Goal: Find specific page/section: Find specific page/section

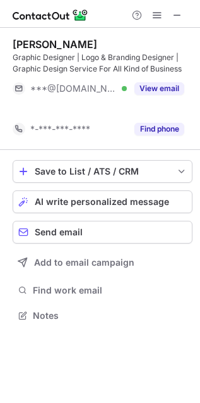
scroll to position [6, 6]
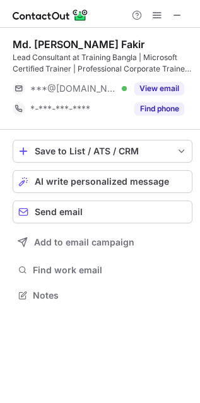
scroll to position [286, 200]
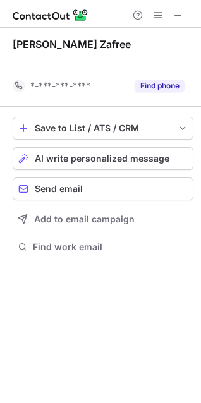
scroll to position [226, 201]
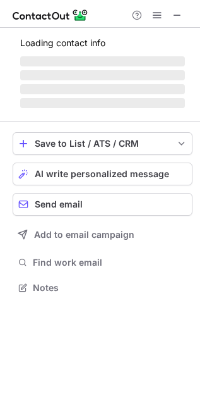
scroll to position [279, 200]
